Goal: Communication & Community: Connect with others

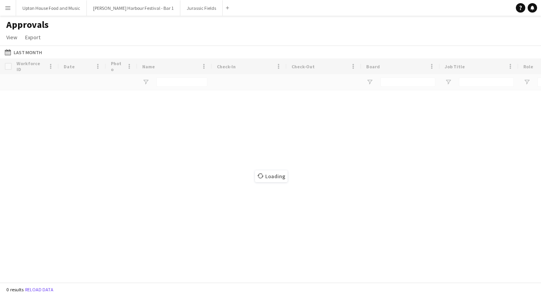
type input "*****"
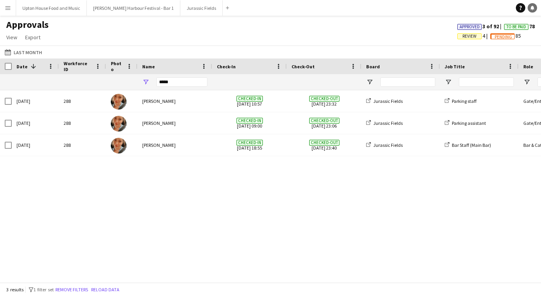
click at [530, 9] on icon "Notifications" at bounding box center [532, 8] width 5 height 5
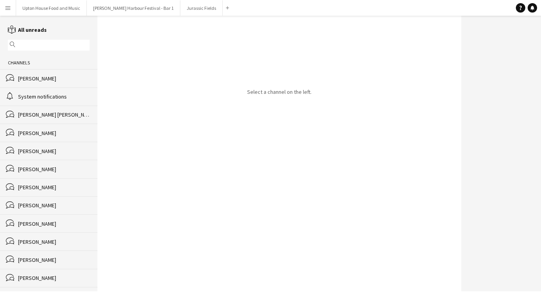
click at [46, 81] on div "[PERSON_NAME]" at bounding box center [54, 78] width 72 height 7
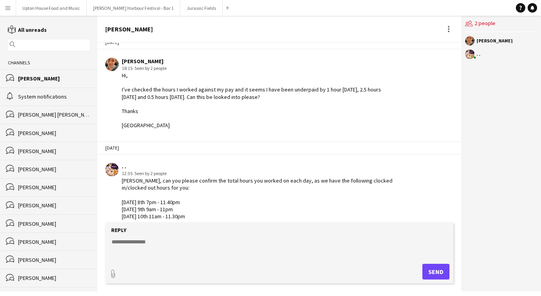
scroll to position [710, 0]
